Goal: Use online tool/utility: Use online tool/utility

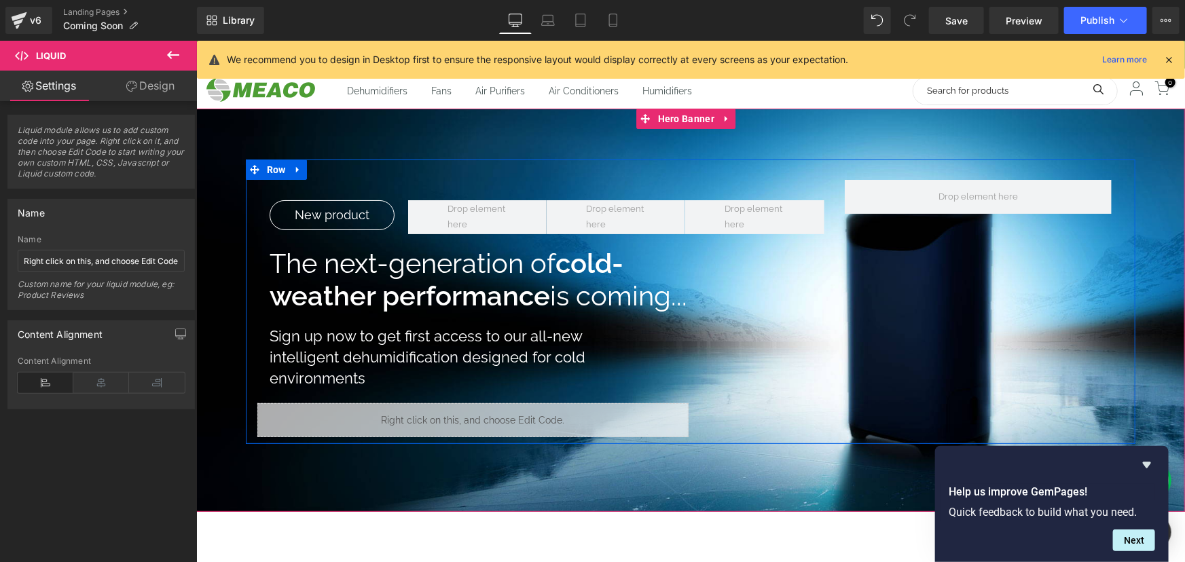
scroll to position [157, 0]
click at [487, 412] on icon at bounding box center [489, 413] width 10 height 10
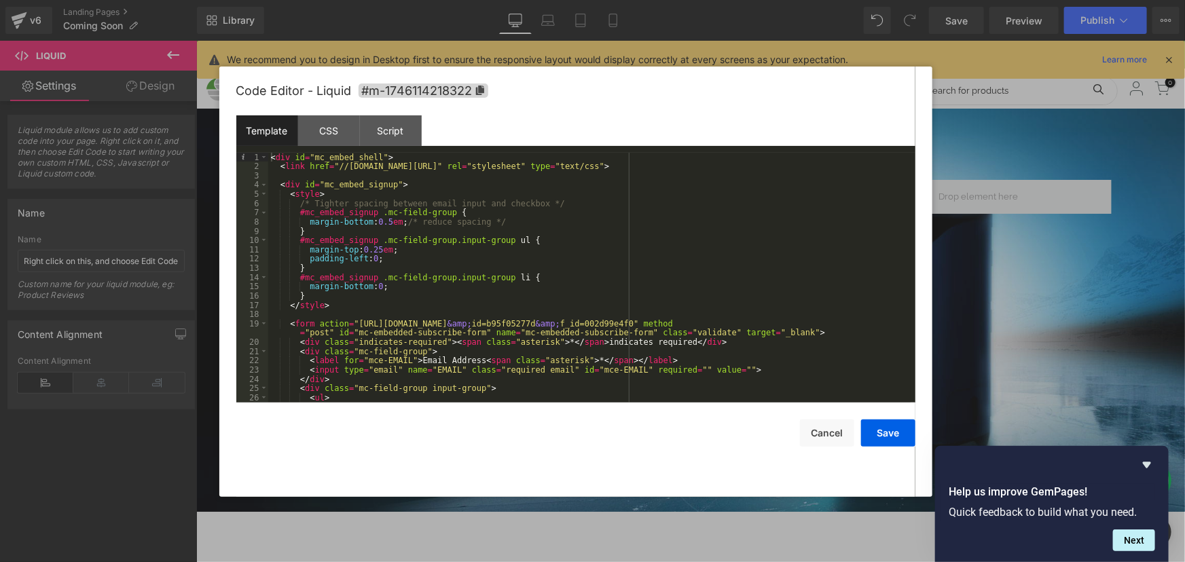
click at [607, 348] on div "< div id = "mc_embed_shell" > < link href = "//[DOMAIN_NAME][URL]" rel = "style…" at bounding box center [589, 287] width 643 height 268
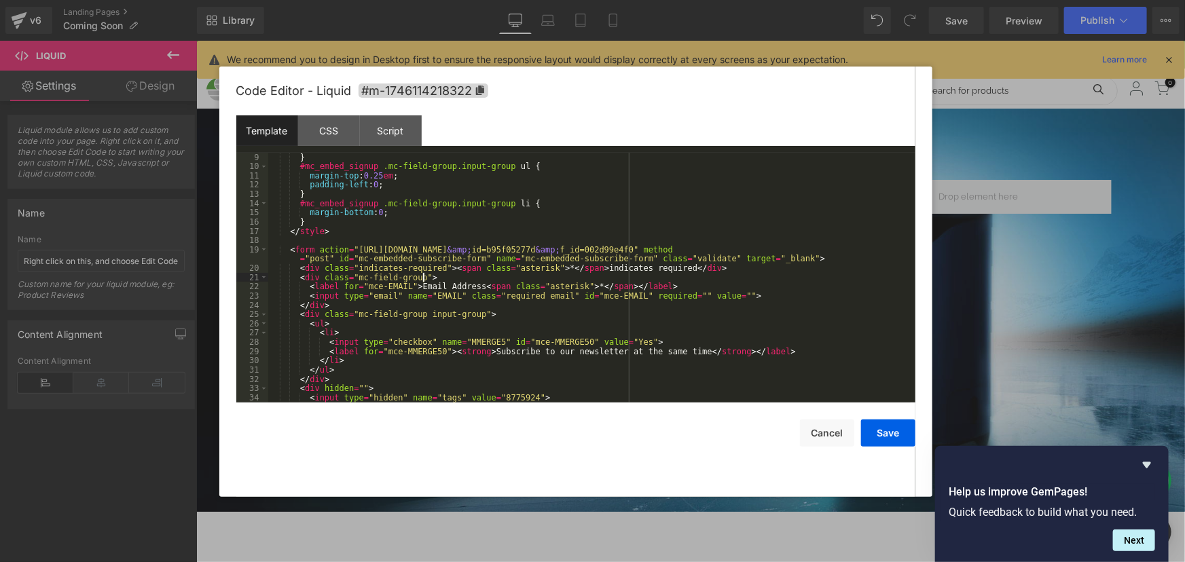
scroll to position [74, 0]
drag, startPoint x: 678, startPoint y: 353, endPoint x: 596, endPoint y: 353, distance: 81.5
click at [594, 353] on div "margin-bottom : 0.5 em ; /* reduce spacing */ } #mc_embed_signup .mc-field-grou…" at bounding box center [589, 277] width 643 height 268
click at [602, 352] on div "margin-bottom : 0.5 em ; /* reduce spacing */ } #mc_embed_signup .mc-field-grou…" at bounding box center [589, 278] width 643 height 250
click at [902, 428] on button "Save" at bounding box center [888, 433] width 54 height 27
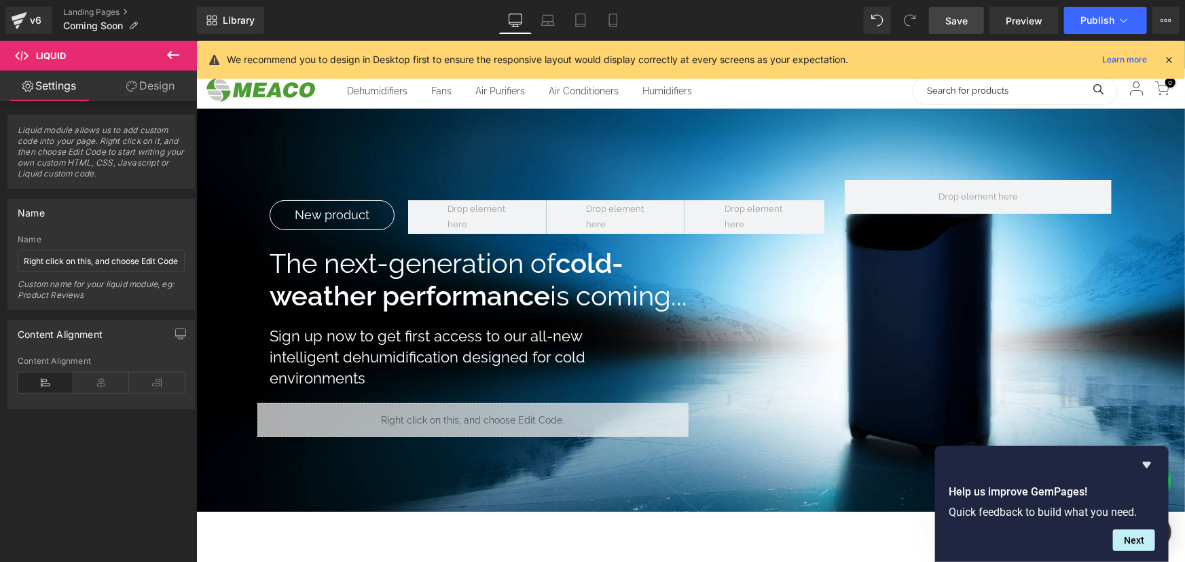
click at [956, 32] on link "Save" at bounding box center [956, 20] width 55 height 27
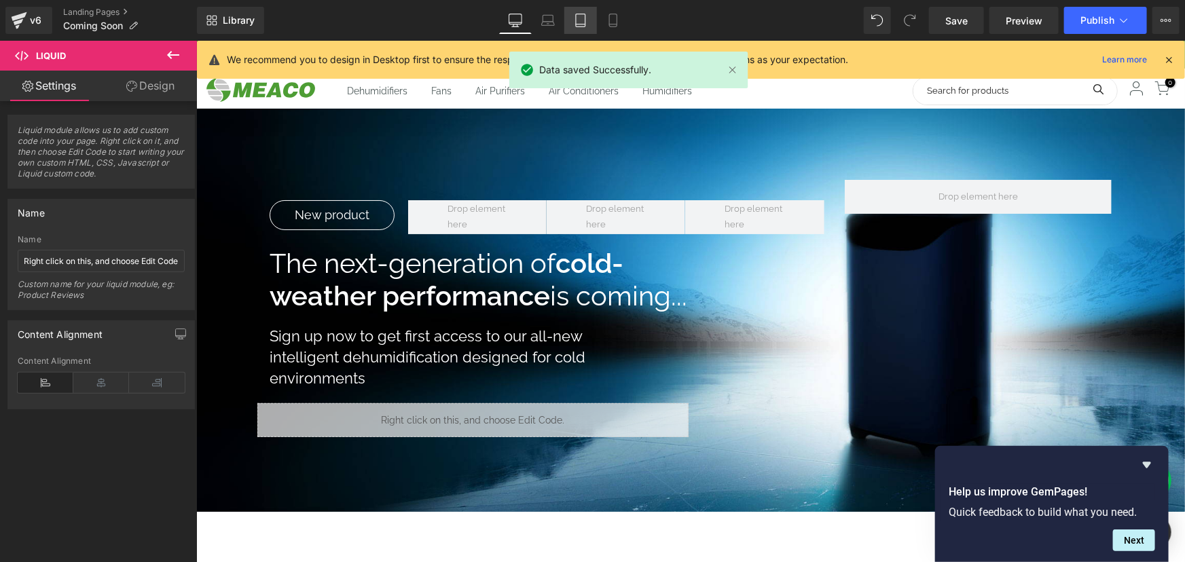
click at [594, 20] on link "Tablet" at bounding box center [580, 20] width 33 height 27
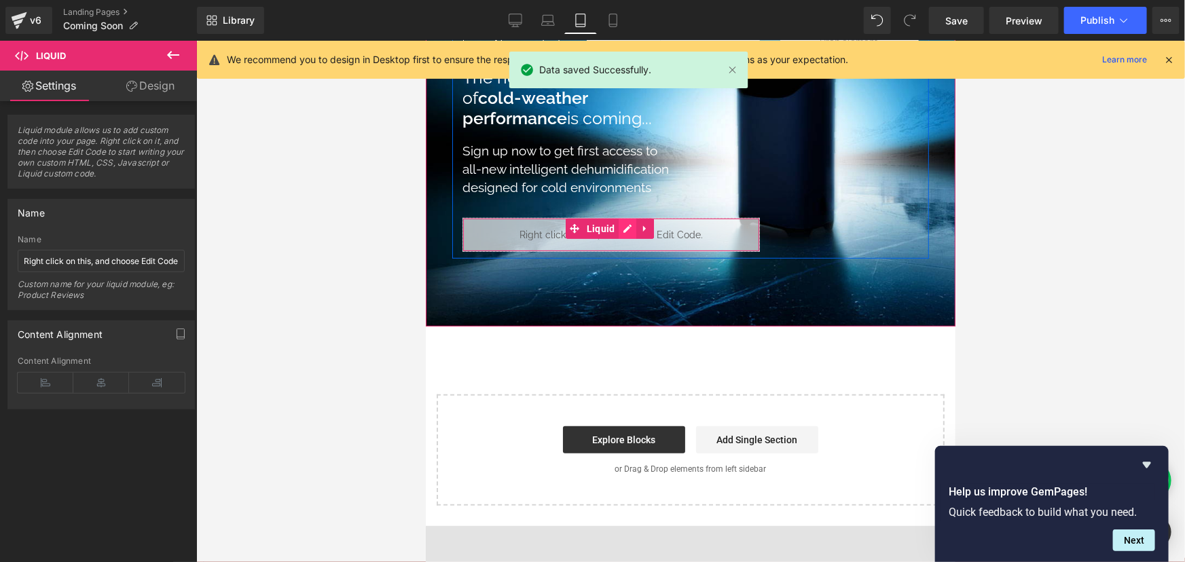
click at [630, 227] on ul "Liquid" at bounding box center [609, 228] width 88 height 20
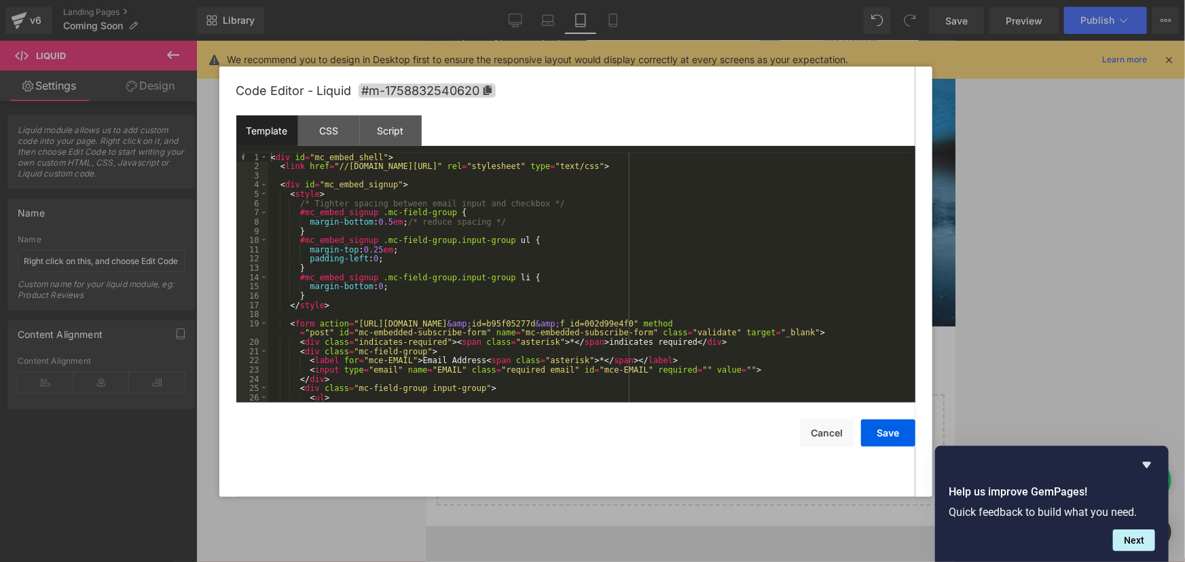
click at [641, 340] on div "< div id = "mc_embed_shell" > < link href = "//[DOMAIN_NAME][URL]" rel = "style…" at bounding box center [589, 287] width 643 height 268
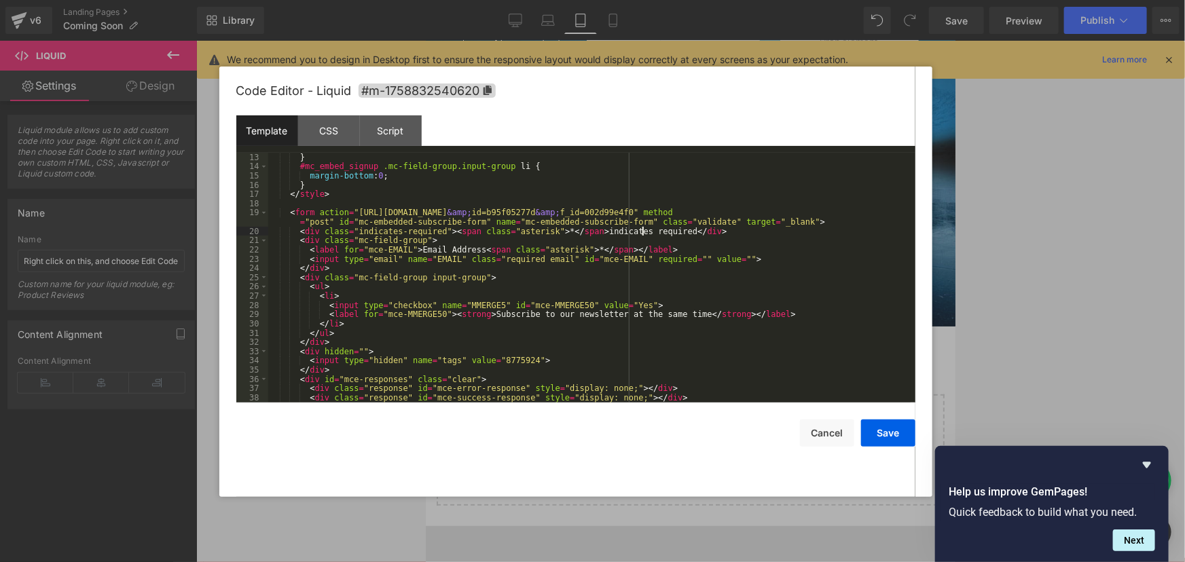
scroll to position [148, 0]
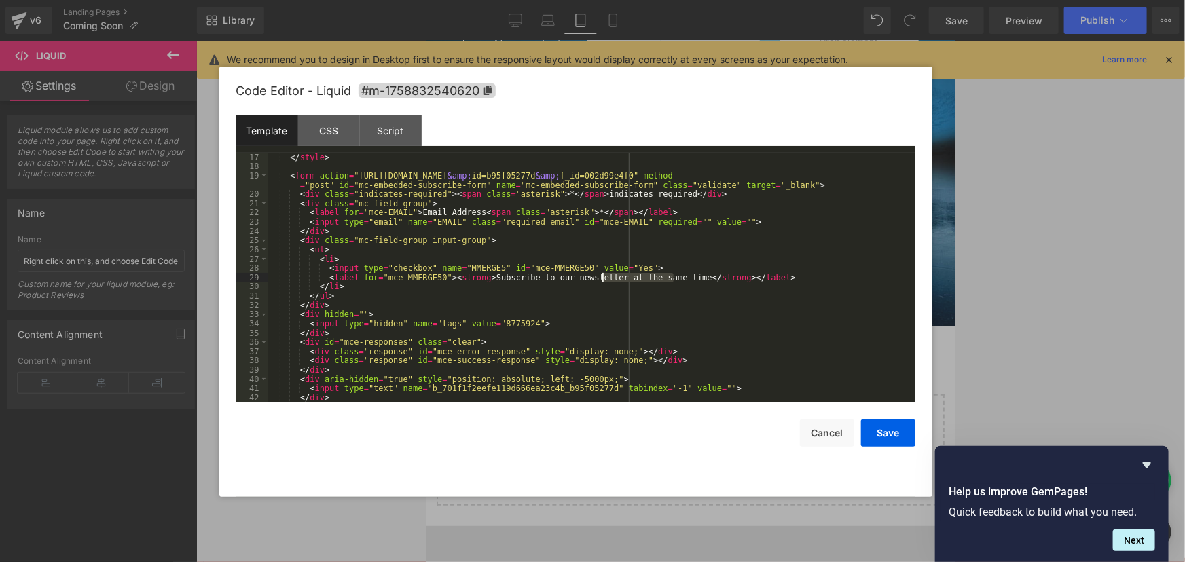
drag, startPoint x: 674, startPoint y: 273, endPoint x: 599, endPoint y: 273, distance: 74.7
click at [599, 273] on div "} </ style > < form action = "[URL][DOMAIN_NAME] &amp; id=b95f05277d &amp; f_id…" at bounding box center [589, 277] width 643 height 268
click at [886, 434] on button "Save" at bounding box center [888, 433] width 54 height 27
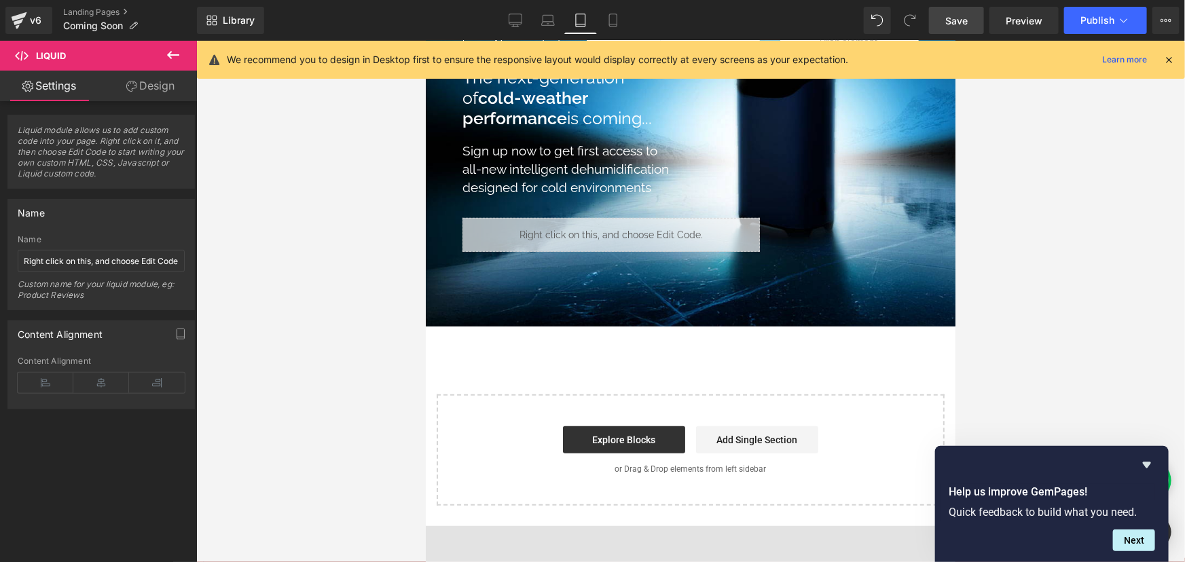
click at [970, 23] on link "Save" at bounding box center [956, 20] width 55 height 27
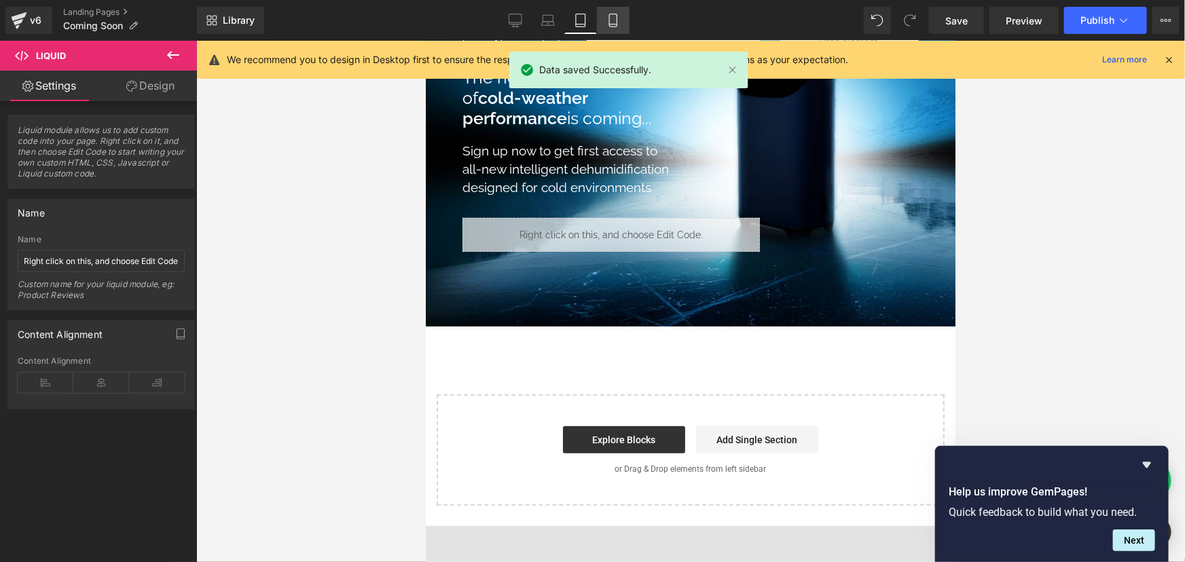
click at [602, 22] on link "Mobile" at bounding box center [613, 20] width 33 height 27
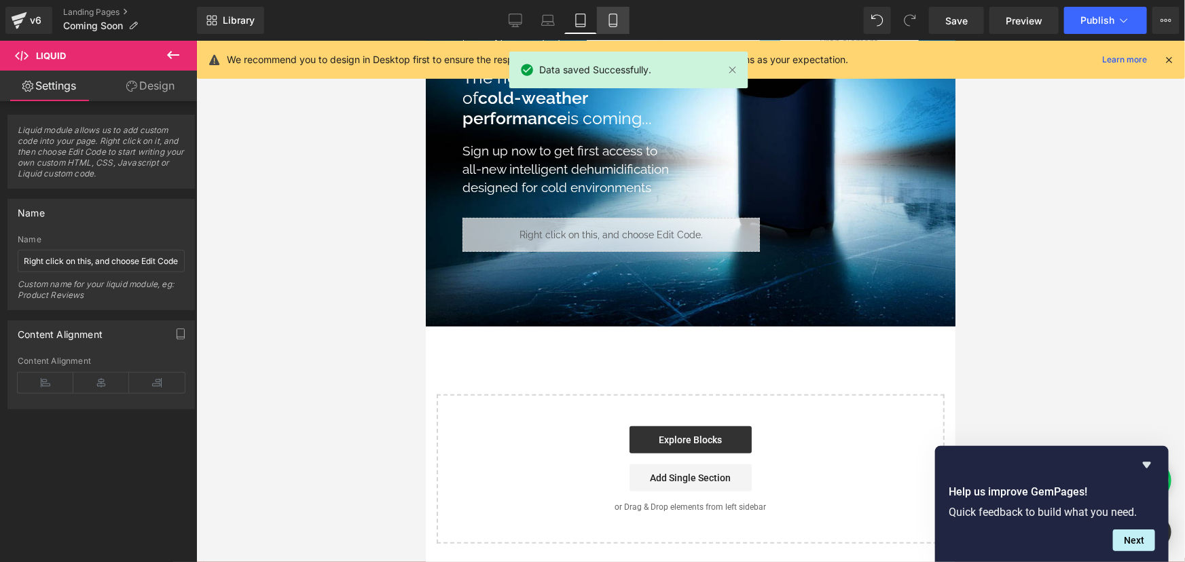
scroll to position [0, 0]
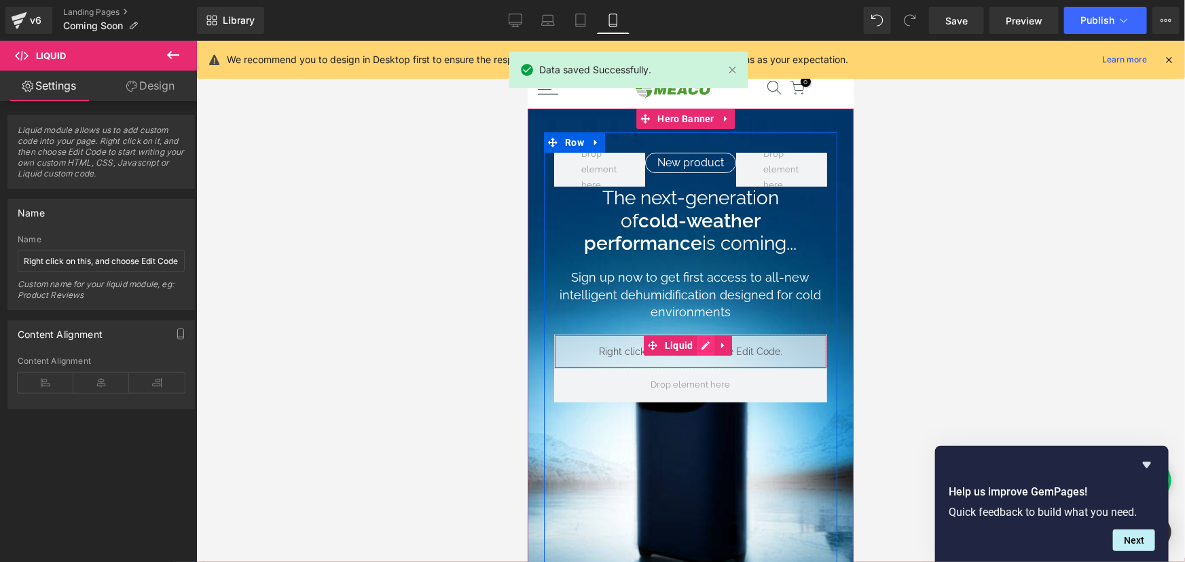
click at [700, 340] on icon at bounding box center [705, 345] width 10 height 10
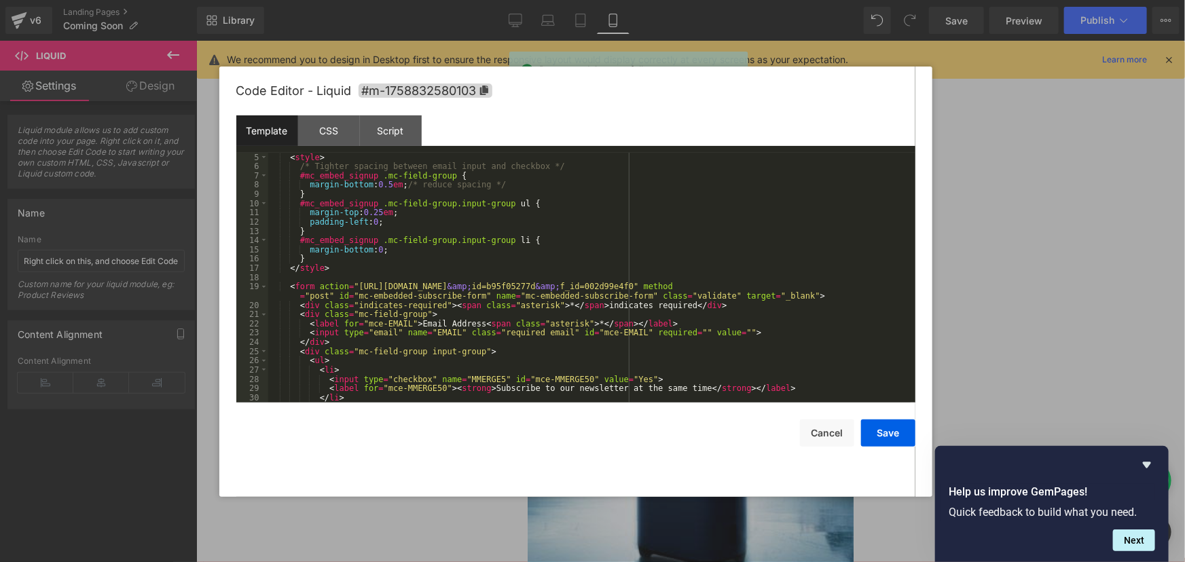
scroll to position [74, 0]
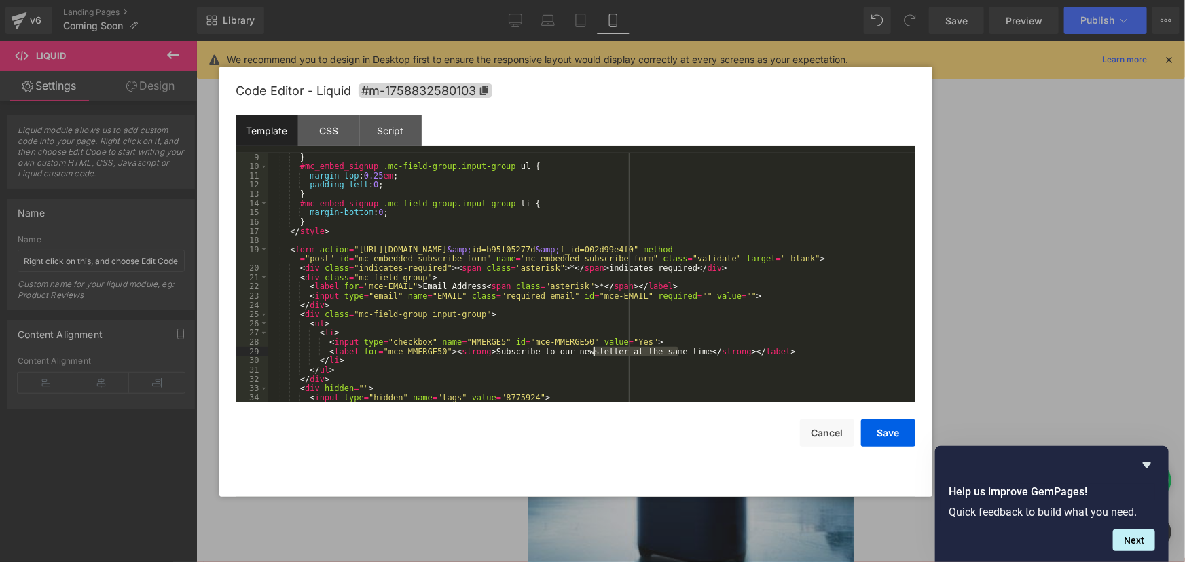
drag, startPoint x: 679, startPoint y: 350, endPoint x: 594, endPoint y: 352, distance: 84.3
click at [594, 352] on div "margin-bottom : 0.5 em ; /* reduce spacing */ } #mc_embed_signup .mc-field-grou…" at bounding box center [589, 277] width 643 height 268
click at [886, 431] on button "Save" at bounding box center [888, 433] width 54 height 27
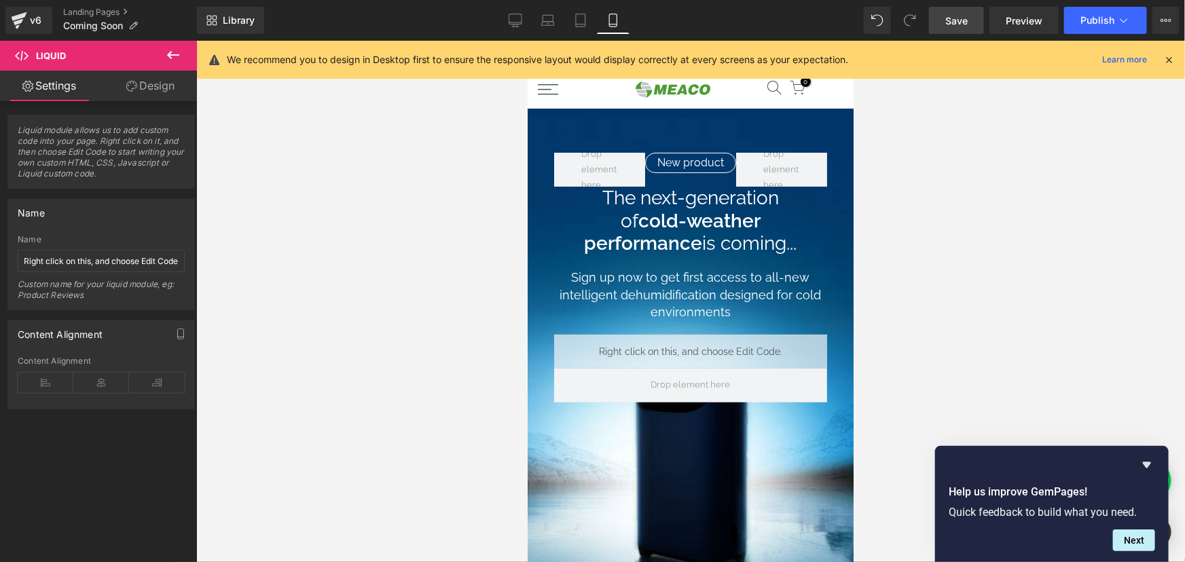
click at [951, 29] on link "Save" at bounding box center [956, 20] width 55 height 27
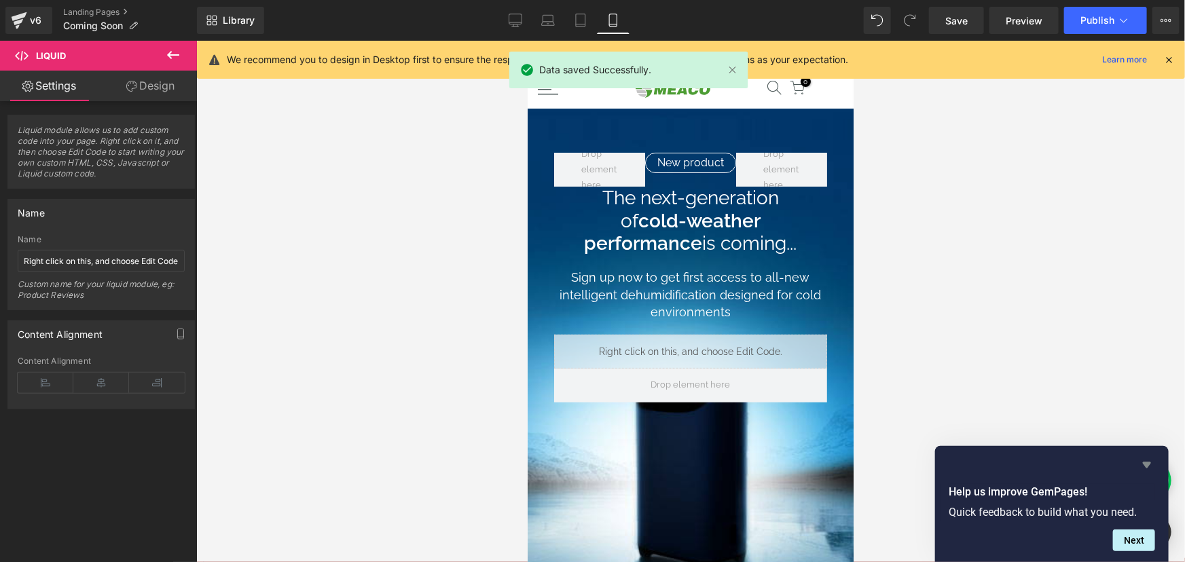
click at [1147, 465] on icon "Hide survey" at bounding box center [1147, 466] width 8 height 6
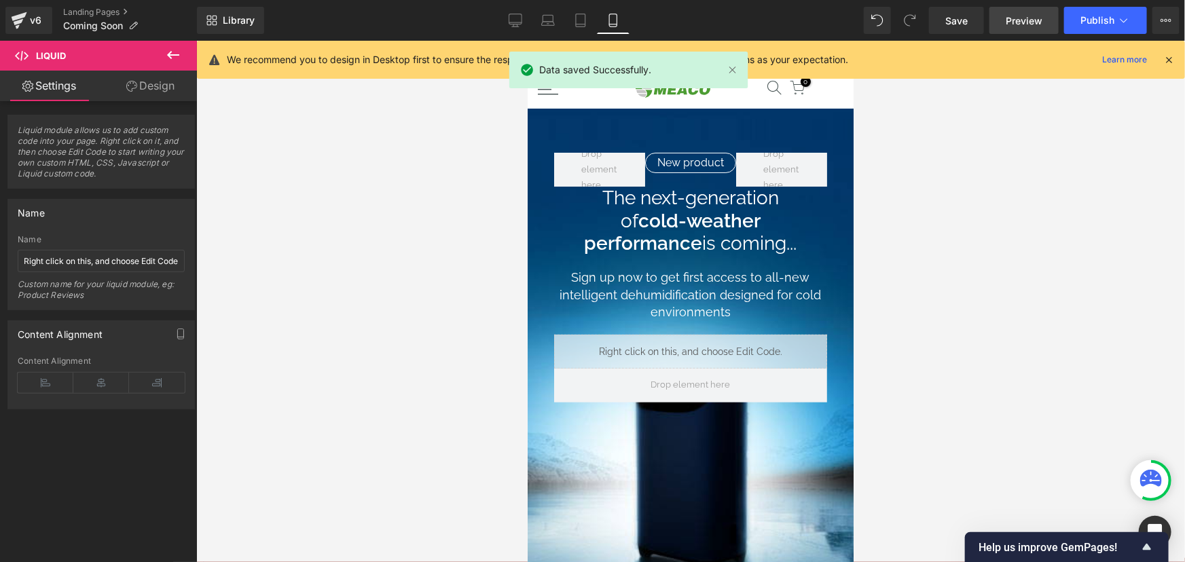
click at [1028, 24] on span "Preview" at bounding box center [1024, 21] width 37 height 14
